Goal: Find specific page/section: Find specific page/section

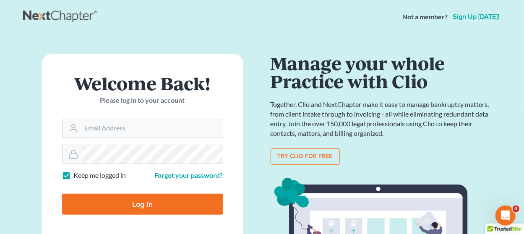
type input "[EMAIL_ADDRESS][DOMAIN_NAME]"
click at [81, 202] on input "Log In" at bounding box center [142, 204] width 161 height 21
type input "Thinking..."
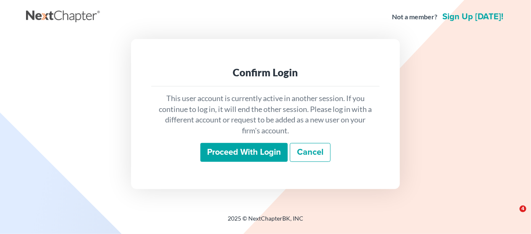
click at [218, 162] on div "Proceed with login" at bounding box center [243, 152] width 87 height 19
click at [218, 156] on input "Proceed with login" at bounding box center [243, 152] width 87 height 19
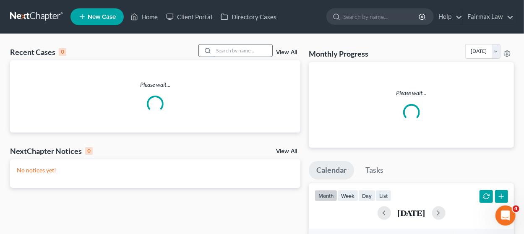
click at [239, 52] on input "search" at bounding box center [243, 50] width 59 height 12
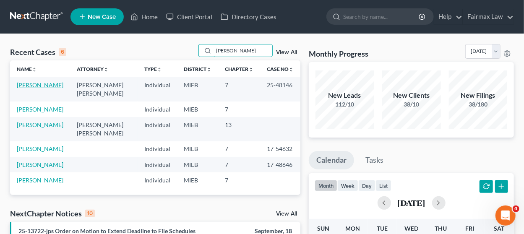
type input "swanson"
click at [43, 86] on link "Swanson, Rose" at bounding box center [40, 84] width 47 height 7
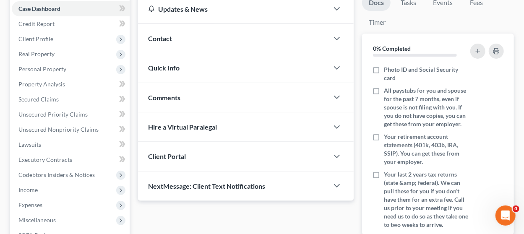
scroll to position [210, 0]
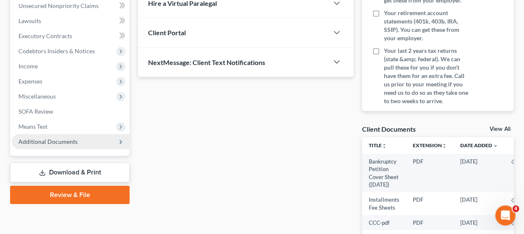
click at [52, 141] on span "Additional Documents" at bounding box center [47, 141] width 59 height 7
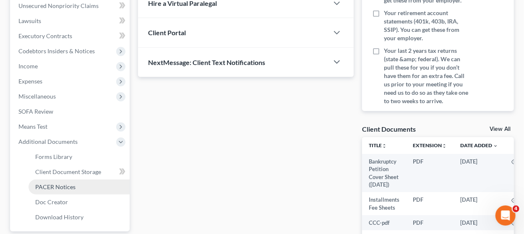
click at [57, 185] on span "PACER Notices" at bounding box center [55, 186] width 40 height 7
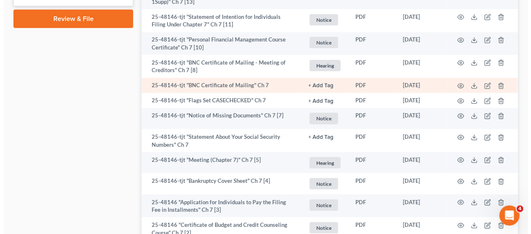
scroll to position [504, 0]
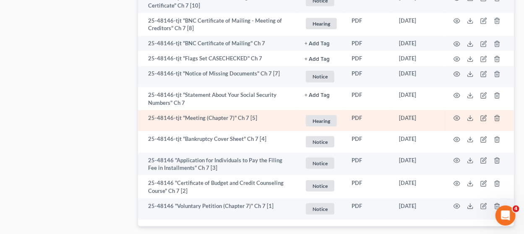
click at [453, 115] on td at bounding box center [479, 120] width 71 height 21
click at [456, 116] on icon "button" at bounding box center [457, 118] width 7 height 7
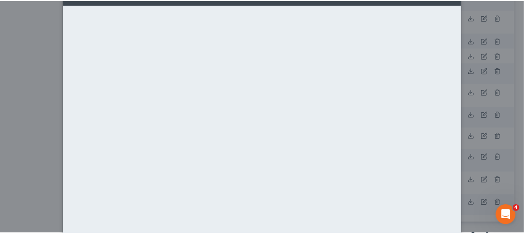
scroll to position [0, 0]
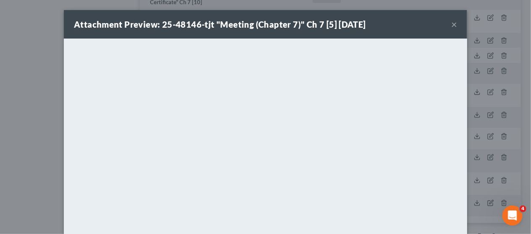
click at [451, 21] on button "×" at bounding box center [454, 24] width 6 height 10
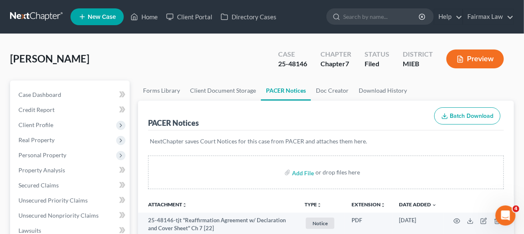
scroll to position [84, 0]
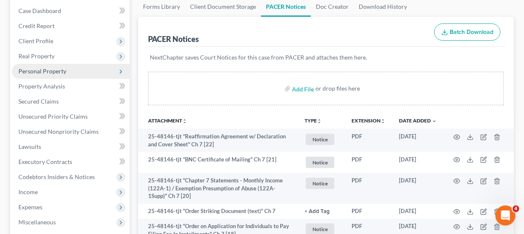
click at [80, 73] on span "Personal Property" at bounding box center [71, 71] width 118 height 15
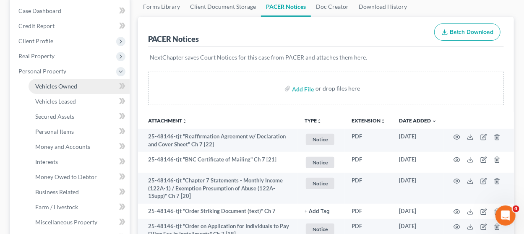
click at [74, 90] on link "Vehicles Owned" at bounding box center [79, 86] width 101 height 15
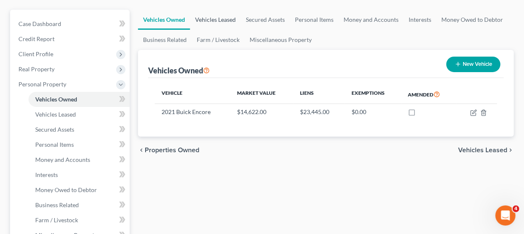
scroll to position [84, 0]
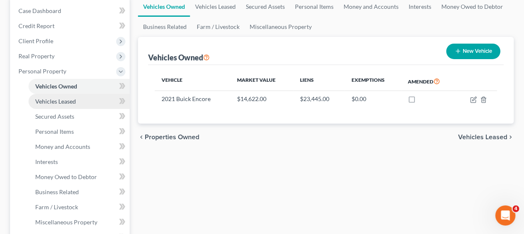
click at [53, 100] on span "Vehicles Leased" at bounding box center [55, 101] width 41 height 7
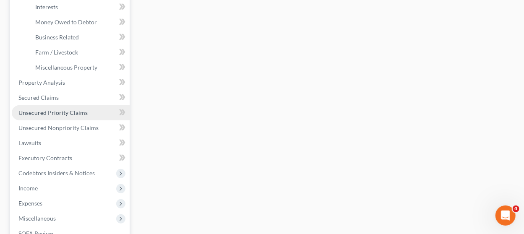
scroll to position [252, 0]
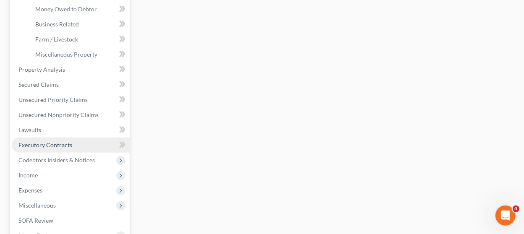
click at [60, 146] on span "Executory Contracts" at bounding box center [45, 144] width 54 height 7
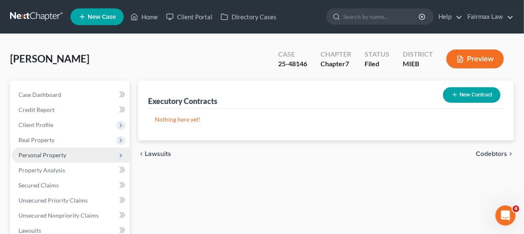
click at [66, 157] on span "Personal Property" at bounding box center [71, 155] width 118 height 15
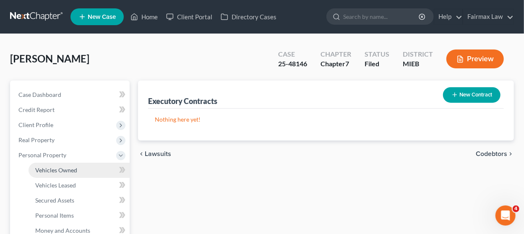
click at [65, 169] on span "Vehicles Owned" at bounding box center [56, 170] width 42 height 7
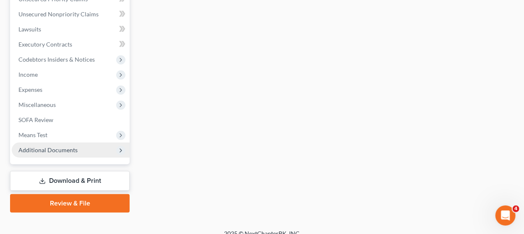
scroll to position [361, 0]
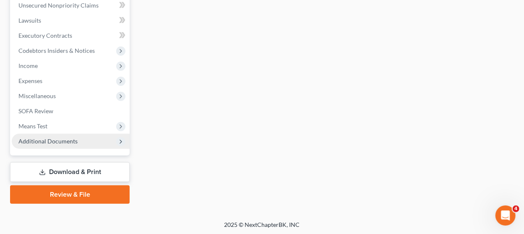
click at [78, 144] on span "Additional Documents" at bounding box center [71, 141] width 118 height 15
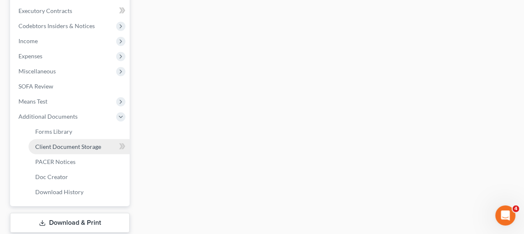
scroll to position [252, 0]
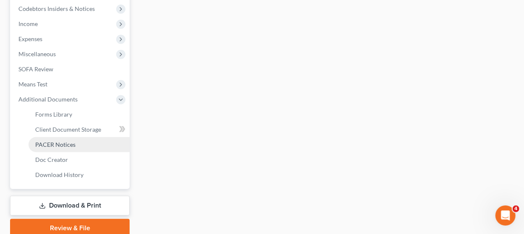
click at [78, 141] on link "PACER Notices" at bounding box center [79, 144] width 101 height 15
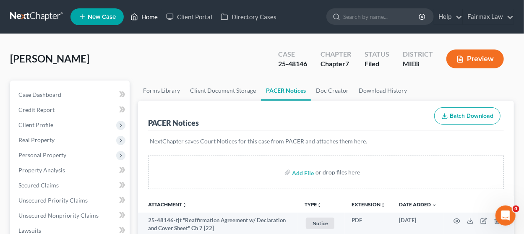
click at [141, 16] on link "Home" at bounding box center [144, 16] width 36 height 15
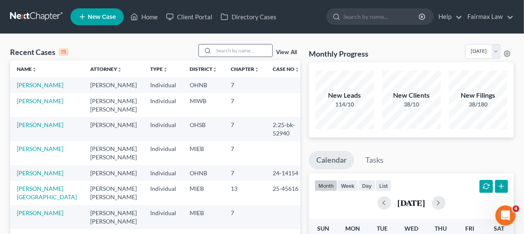
click at [225, 49] on input "search" at bounding box center [243, 50] width 59 height 12
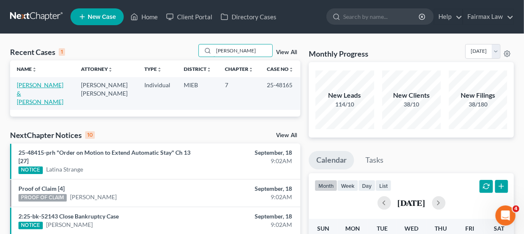
type input "yolanda todd"
click at [31, 89] on link "Todd, Kenneth & Yolanda" at bounding box center [40, 93] width 47 height 24
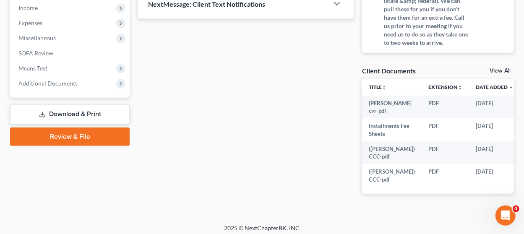
scroll to position [272, 0]
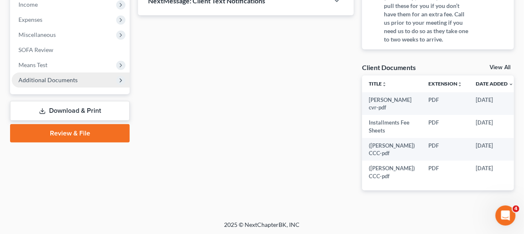
click at [84, 83] on span "Additional Documents" at bounding box center [71, 80] width 118 height 15
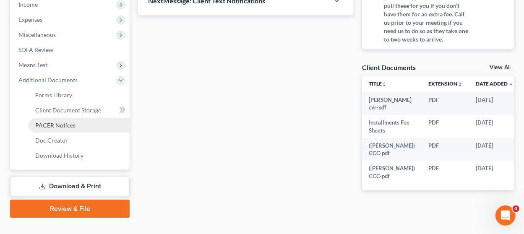
click at [78, 126] on link "PACER Notices" at bounding box center [79, 125] width 101 height 15
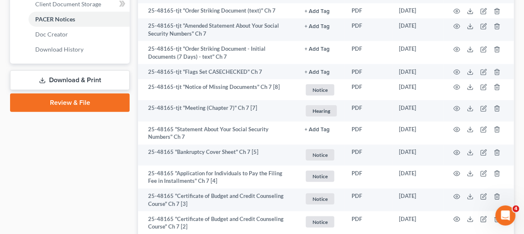
scroll to position [420, 0]
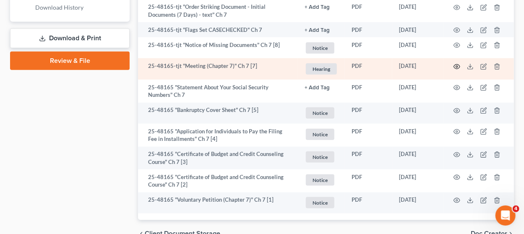
click at [456, 63] on icon "button" at bounding box center [457, 66] width 7 height 7
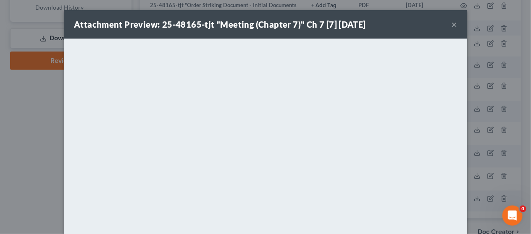
click at [451, 26] on button "×" at bounding box center [454, 24] width 6 height 10
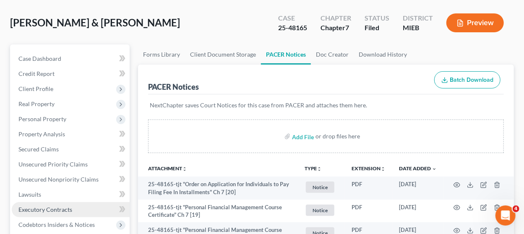
scroll to position [126, 0]
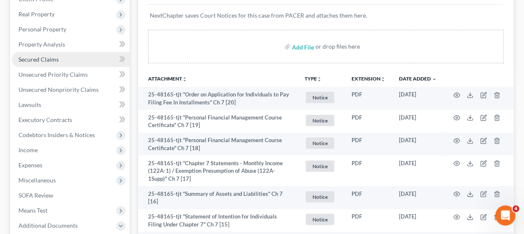
click at [78, 57] on link "Secured Claims" at bounding box center [71, 59] width 118 height 15
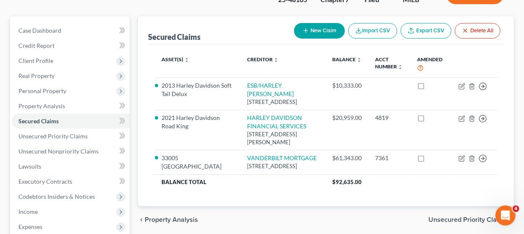
scroll to position [84, 0]
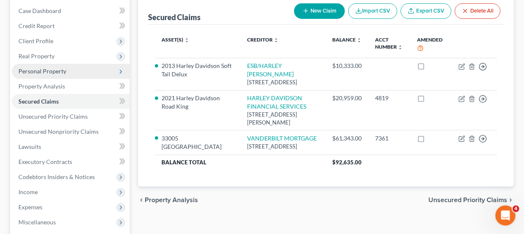
click at [49, 68] on span "Personal Property" at bounding box center [42, 71] width 48 height 7
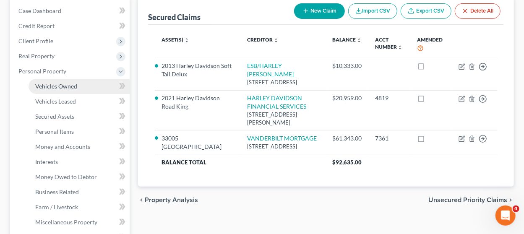
click at [53, 88] on span "Vehicles Owned" at bounding box center [56, 86] width 42 height 7
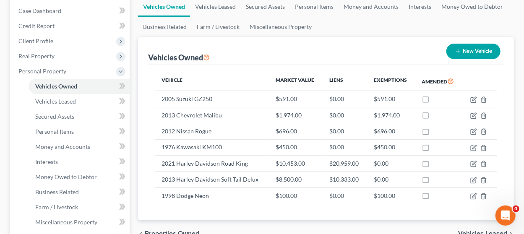
scroll to position [126, 0]
